Goal: Task Accomplishment & Management: Complete application form

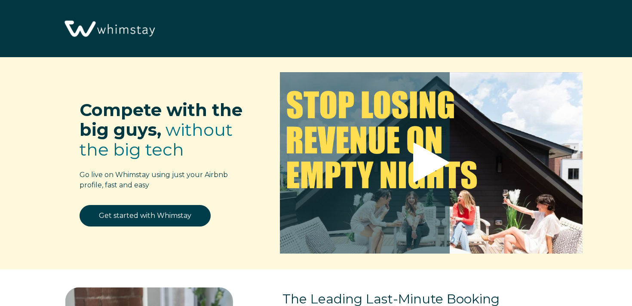
select select "US"
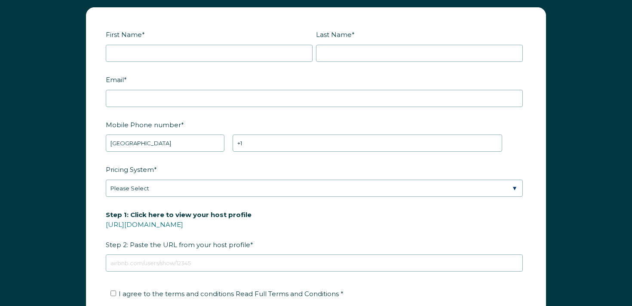
scroll to position [1074, 0]
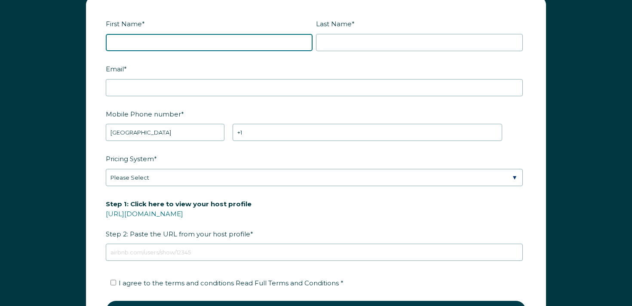
click at [185, 46] on input "First Name *" at bounding box center [209, 42] width 207 height 17
type input "Josh"
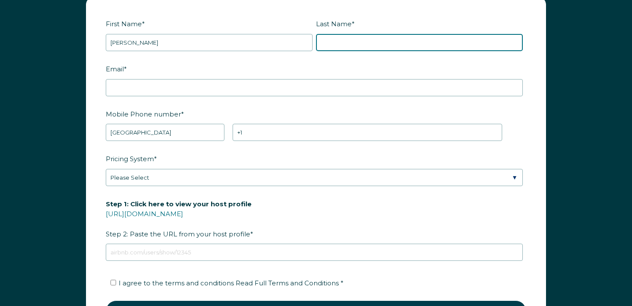
type input "Severson"
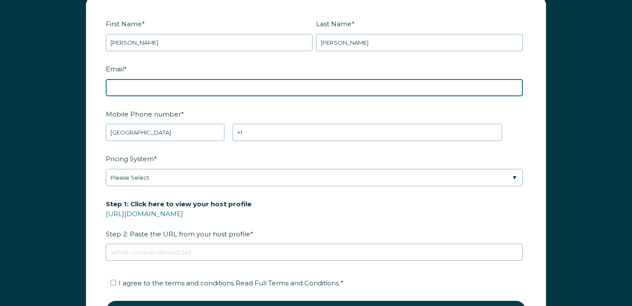
type input "joshseverson33@gmail.com"
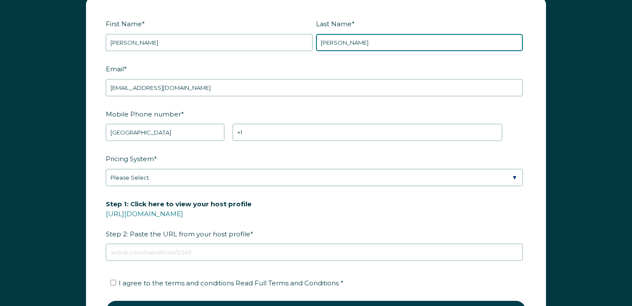
click at [341, 38] on input "Severson" at bounding box center [419, 42] width 207 height 17
type input "rbot5"
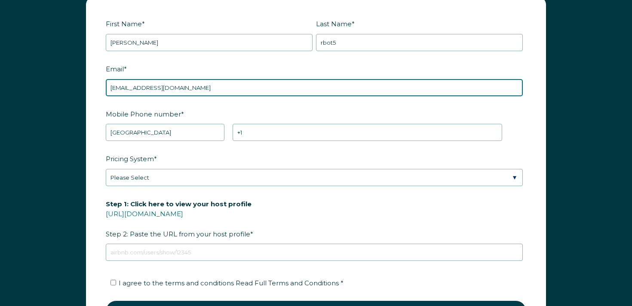
drag, startPoint x: 153, startPoint y: 87, endPoint x: 165, endPoint y: 90, distance: 12.8
click at [153, 87] on input "joshseverson33@gmail.com" at bounding box center [314, 87] width 417 height 17
paste input "rbot5"
type input "joshseverson33+rbot5@gmail.com"
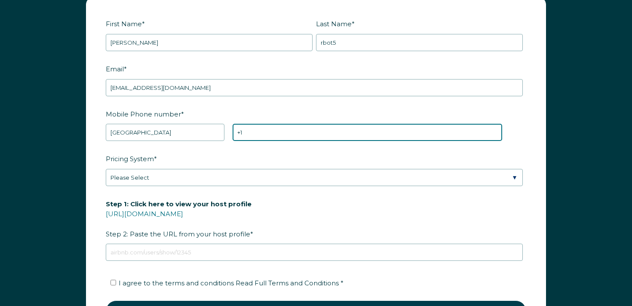
click at [287, 128] on input "+1" at bounding box center [367, 132] width 269 height 17
type input "+1 5142325678"
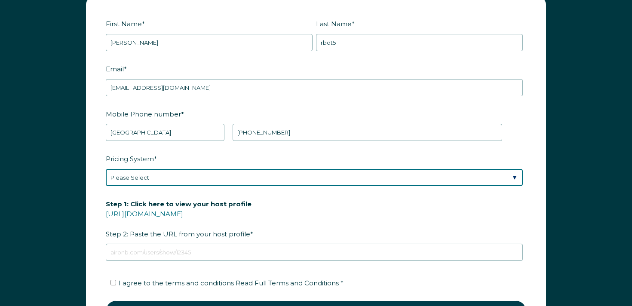
click at [203, 169] on select "Please Select Manual Airbnb Smart Pricing PriceLabs Wheelhouse Beyond Pricing 3…" at bounding box center [314, 177] width 417 height 17
select select "Airbnb Smart Pricing"
click at [106, 169] on select "Please Select Manual Airbnb Smart Pricing PriceLabs Wheelhouse Beyond Pricing 3…" at bounding box center [314, 177] width 417 height 17
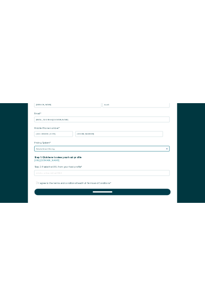
scroll to position [1134, 0]
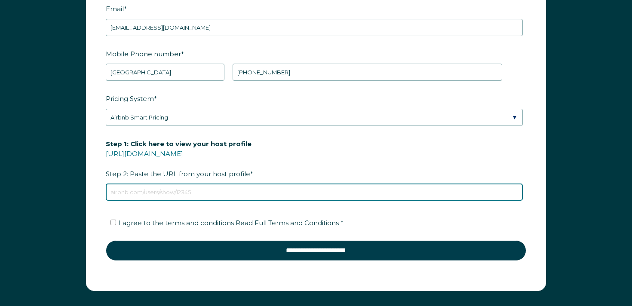
click at [175, 192] on input "Step 1: Click here to view your host profile https://www.airbnb.com/users/show/…" at bounding box center [314, 192] width 417 height 17
type input "https://www.airbnb.com/users/show/1495813"
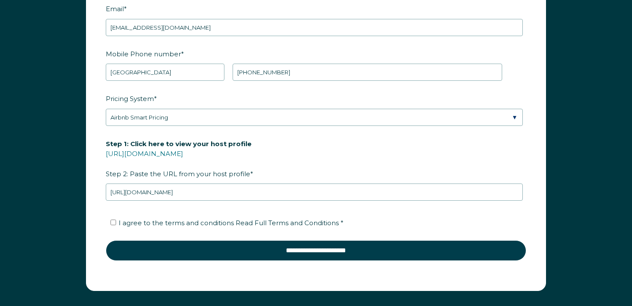
click at [136, 224] on span "I agree to the terms and conditions Read Full Terms and Conditions *" at bounding box center [231, 223] width 225 height 8
click at [116, 224] on input "I agree to the terms and conditions Read Full Terms and Conditions *" at bounding box center [113, 223] width 6 height 6
checkbox input "true"
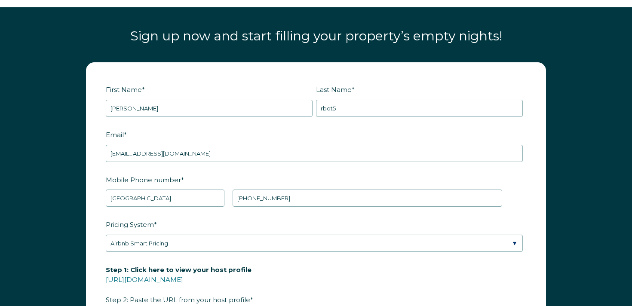
scroll to position [1003, 0]
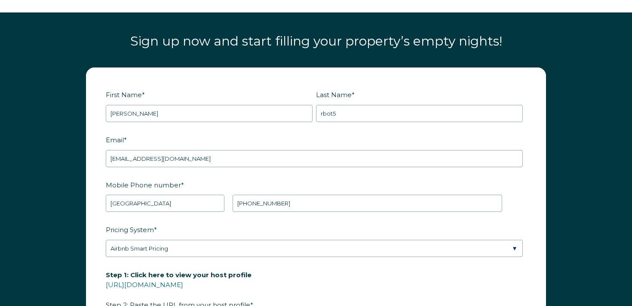
click at [327, 78] on form "First Name * Josh Last Name * rbot5 RBO Token Company ID Referrer Code Dialer C…" at bounding box center [315, 245] width 459 height 354
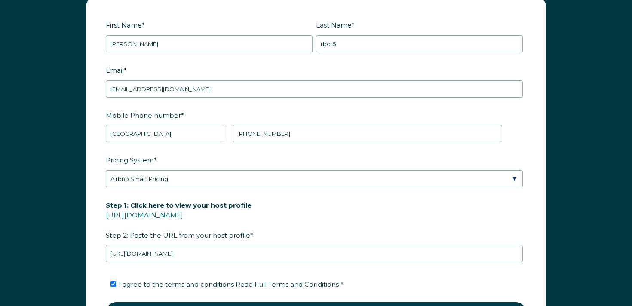
scroll to position [1075, 0]
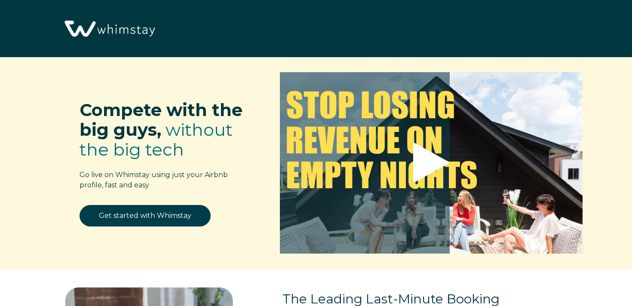
scroll to position [1075, 0]
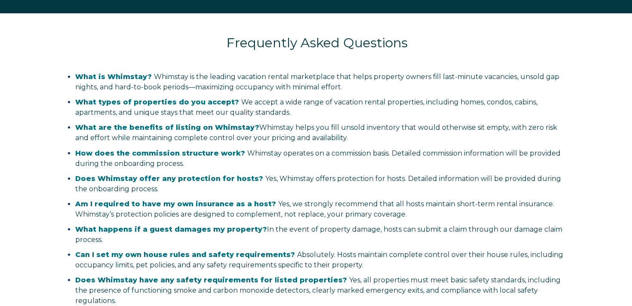
select select "US"
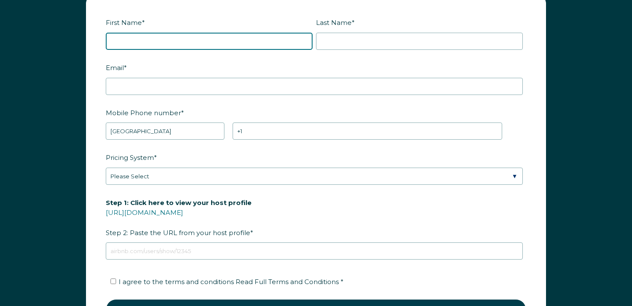
click at [194, 43] on input "First Name *" at bounding box center [209, 41] width 207 height 17
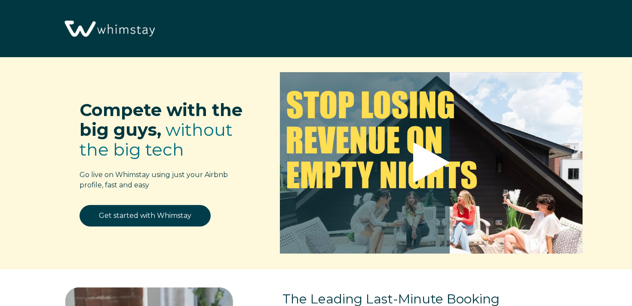
select select "US"
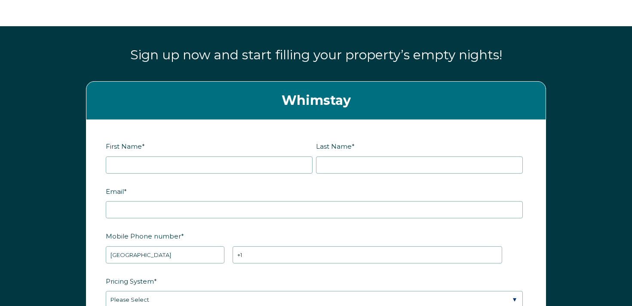
scroll to position [990, 0]
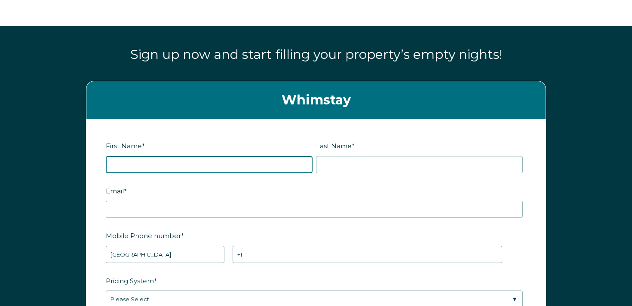
click at [210, 160] on input "First Name *" at bounding box center [209, 164] width 207 height 17
type input "[PERSON_NAME]"
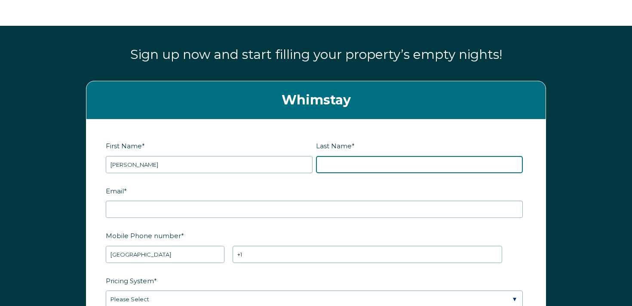
type input "[PERSON_NAME]"
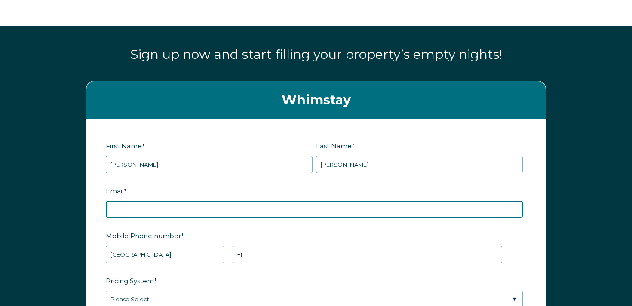
type input "[EMAIL_ADDRESS][DOMAIN_NAME]"
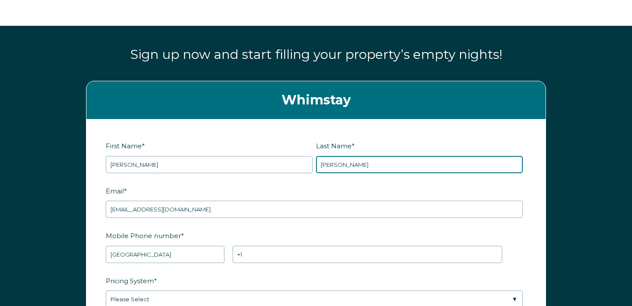
click at [327, 164] on input "Severson" at bounding box center [419, 164] width 207 height 17
type input "rbot5"
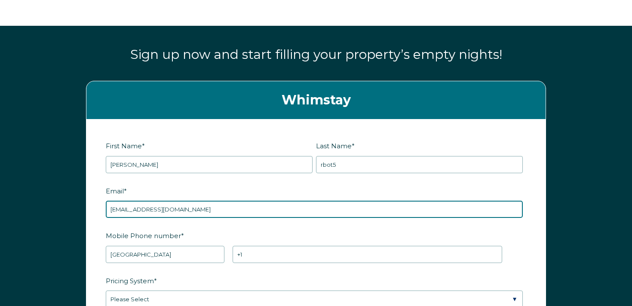
drag, startPoint x: 155, startPoint y: 209, endPoint x: 160, endPoint y: 213, distance: 6.6
click at [154, 209] on input "joshseverson33@gmail.com" at bounding box center [314, 209] width 417 height 17
paste input "rbot5"
type input "joshseverson33+rbot5@gmail.com"
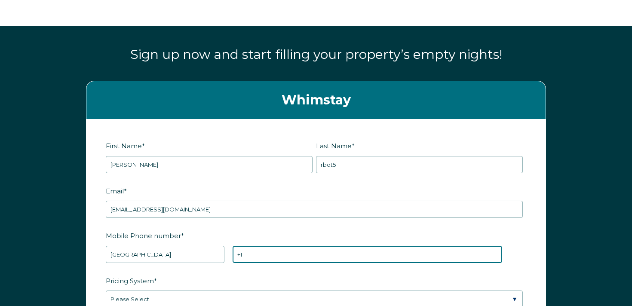
click at [291, 256] on input "+1" at bounding box center [367, 254] width 269 height 17
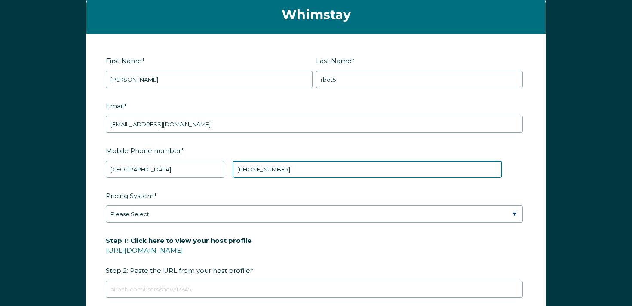
scroll to position [1075, 0]
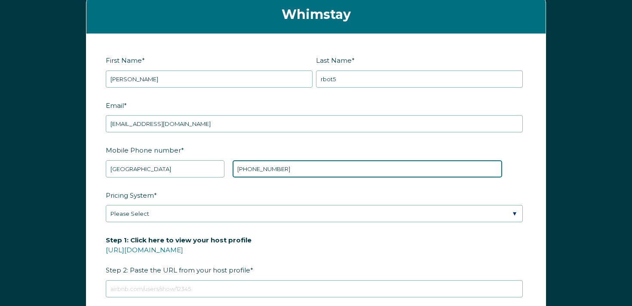
type input "+1 3134537678"
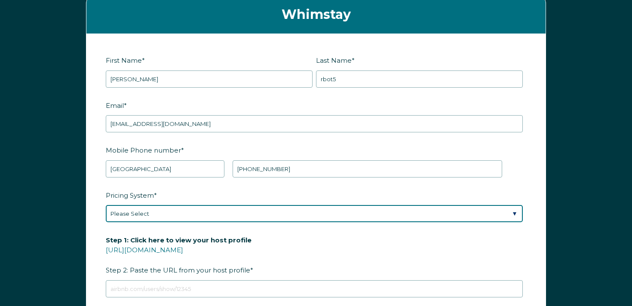
click at [227, 215] on select "Please Select Manual Airbnb Smart Pricing PriceLabs Wheelhouse Beyond Pricing 3…" at bounding box center [314, 213] width 417 height 17
select select "Airbnb Smart Pricing"
click at [106, 205] on select "Please Select Manual Airbnb Smart Pricing PriceLabs Wheelhouse Beyond Pricing 3…" at bounding box center [314, 213] width 417 height 17
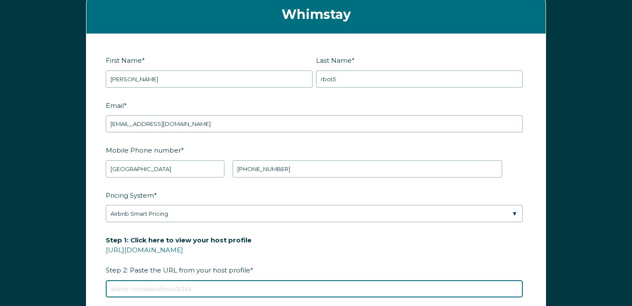
click at [205, 282] on input "Step 1: Click here to view your host profile https://www.airbnb.com/users/show/…" at bounding box center [314, 288] width 417 height 17
type input "https://www.airbnb.com/users/show/1495813"
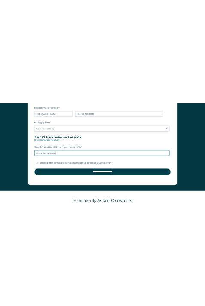
scroll to position [1220, 0]
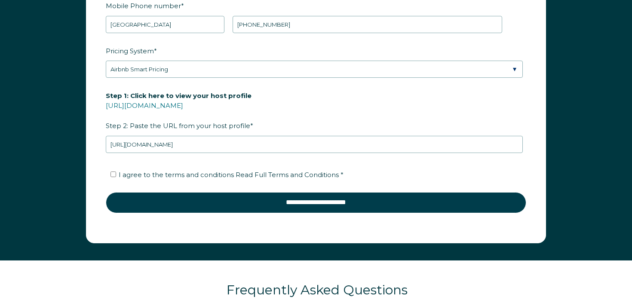
click at [205, 171] on span "I agree to the terms and conditions Read Full Terms and Conditions *" at bounding box center [231, 175] width 225 height 8
click at [116, 171] on input "I agree to the terms and conditions Read Full Terms and Conditions *" at bounding box center [113, 174] width 6 height 6
checkbox input "true"
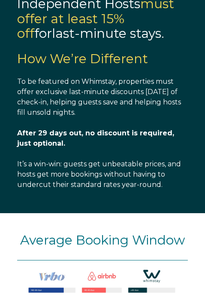
scroll to position [1820, 0]
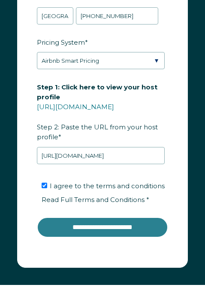
click at [78, 217] on input "**********" at bounding box center [103, 227] width 132 height 21
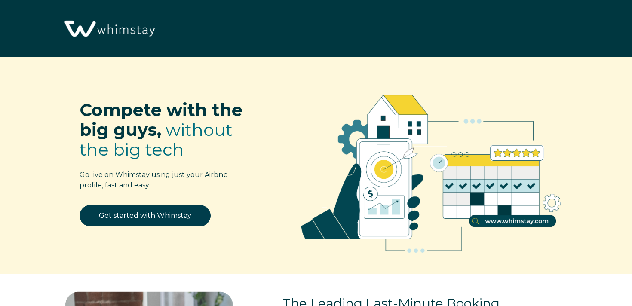
select select "US"
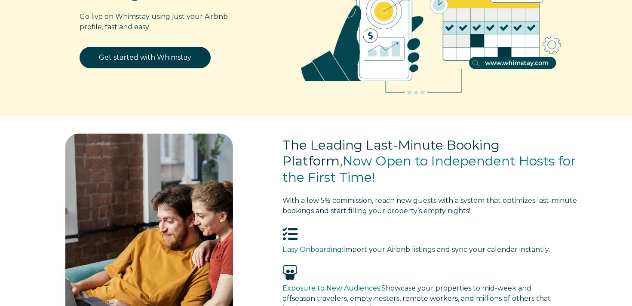
select select "US"
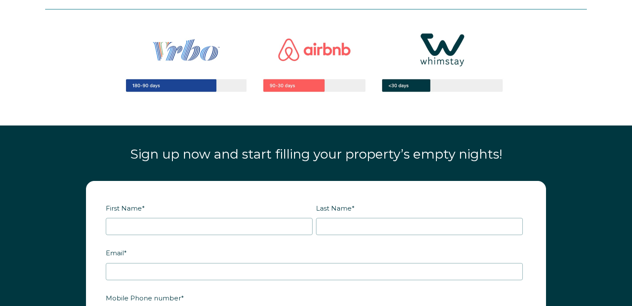
scroll to position [932, 0]
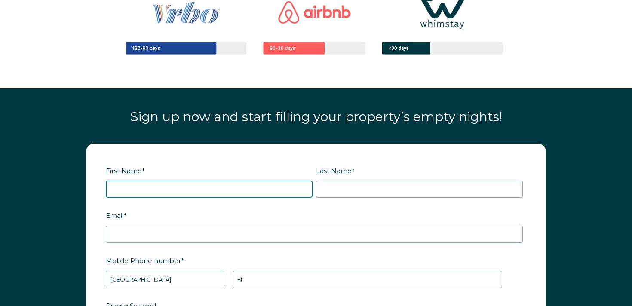
click at [149, 190] on input "First Name *" at bounding box center [209, 189] width 207 height 17
type input "[PERSON_NAME]"
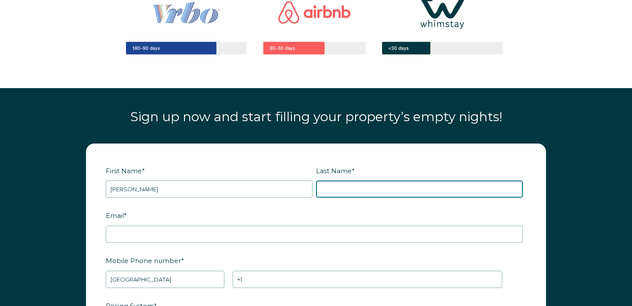
type input "[PERSON_NAME]"
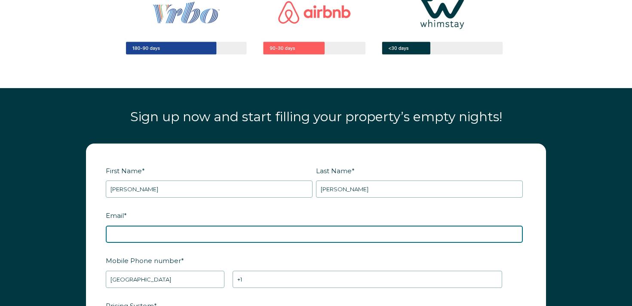
type input "[EMAIL_ADDRESS][DOMAIN_NAME]"
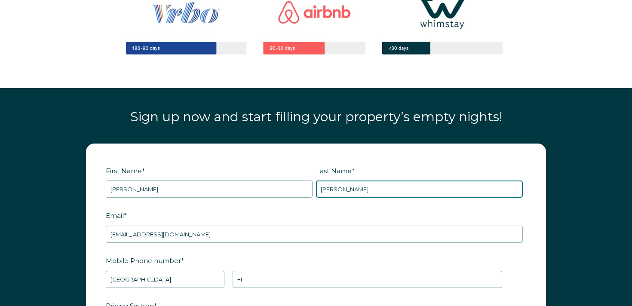
click at [345, 188] on input "[PERSON_NAME]" at bounding box center [419, 189] width 207 height 17
type input "rbot6"
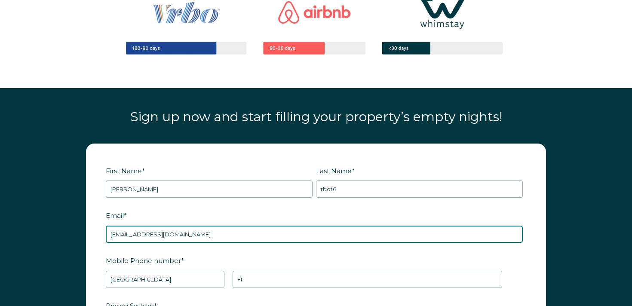
click at [155, 234] on input "[EMAIL_ADDRESS][DOMAIN_NAME]" at bounding box center [314, 234] width 417 height 17
paste input "rbot6"
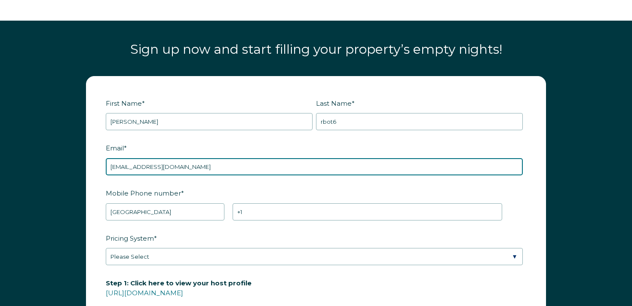
type input "[EMAIL_ADDRESS][DOMAIN_NAME]"
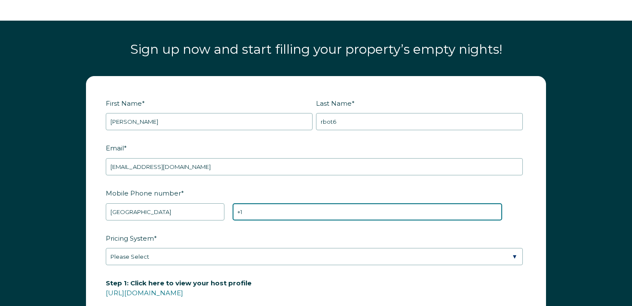
click at [293, 218] on input "+1" at bounding box center [367, 211] width 269 height 17
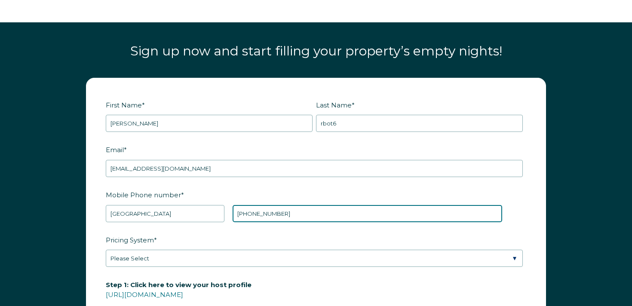
type input "[PHONE_NUMBER]"
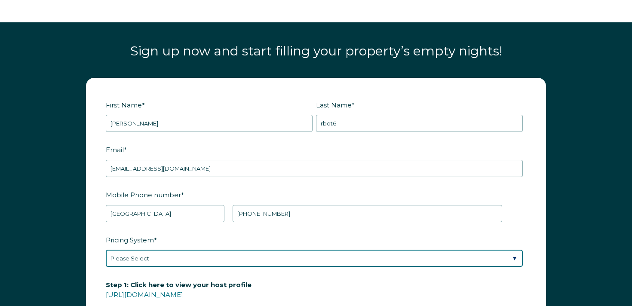
click at [196, 254] on select "Please Select Manual Airbnb Smart Pricing PriceLabs Wheelhouse Beyond Pricing 3…" at bounding box center [314, 258] width 417 height 17
select select "Airbnb Smart Pricing"
click at [106, 250] on select "Please Select Manual Airbnb Smart Pricing PriceLabs Wheelhouse Beyond Pricing 3…" at bounding box center [314, 258] width 417 height 17
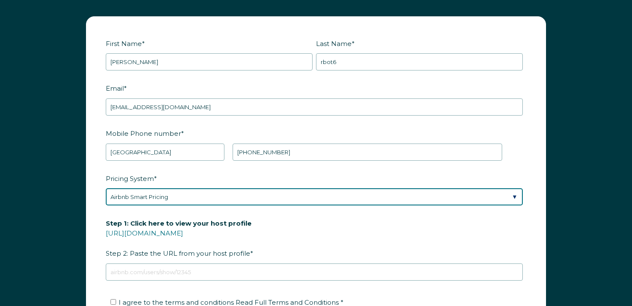
scroll to position [1059, 0]
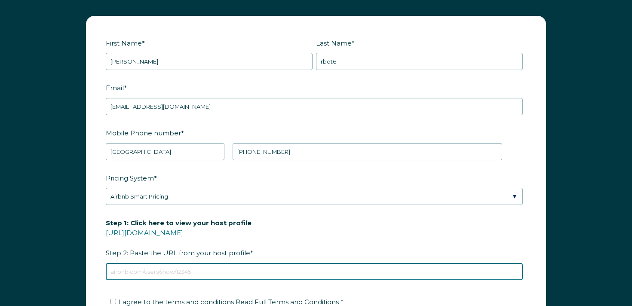
click at [168, 271] on input "Step 1: Click here to view your host profile [URL][DOMAIN_NAME] Step 2: Paste t…" at bounding box center [314, 271] width 417 height 17
type input "[URL][DOMAIN_NAME]"
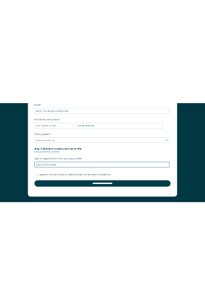
scroll to position [1142, 0]
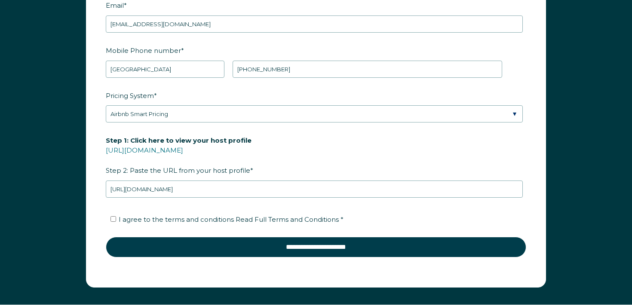
drag, startPoint x: 170, startPoint y: 217, endPoint x: 175, endPoint y: 220, distance: 5.6
click at [170, 217] on span "I agree to the terms and conditions Read Full Terms and Conditions *" at bounding box center [231, 219] width 225 height 8
click at [116, 217] on input "I agree to the terms and conditions Read Full Terms and Conditions *" at bounding box center [113, 219] width 6 height 6
checkbox input "true"
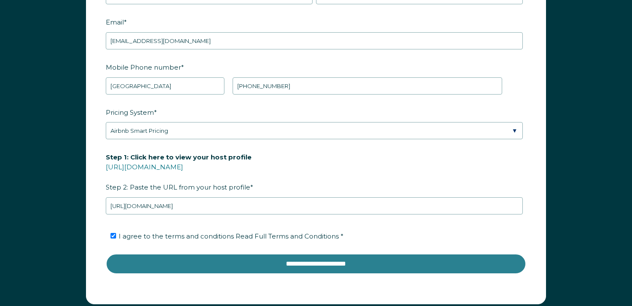
scroll to position [1124, 0]
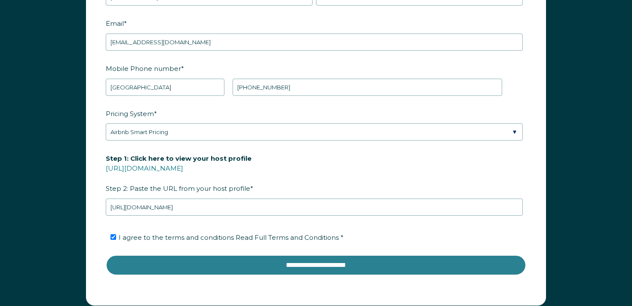
click at [232, 273] on input "**********" at bounding box center [316, 265] width 420 height 21
